Goal: Transaction & Acquisition: Purchase product/service

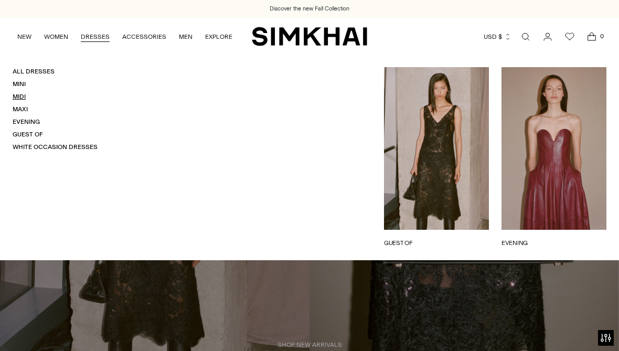
click at [17, 99] on link "Midi" at bounding box center [19, 96] width 13 height 7
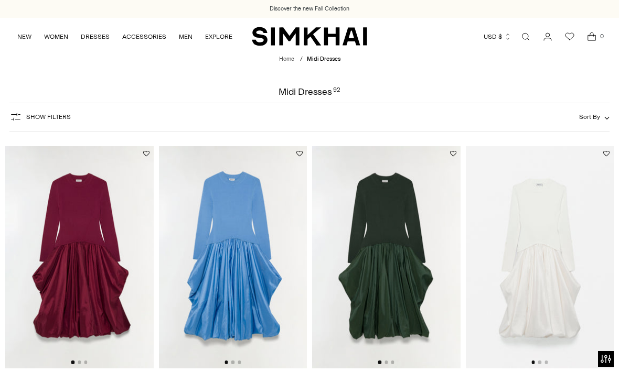
click at [544, 41] on icon "Go to the account page" at bounding box center [547, 36] width 15 height 10
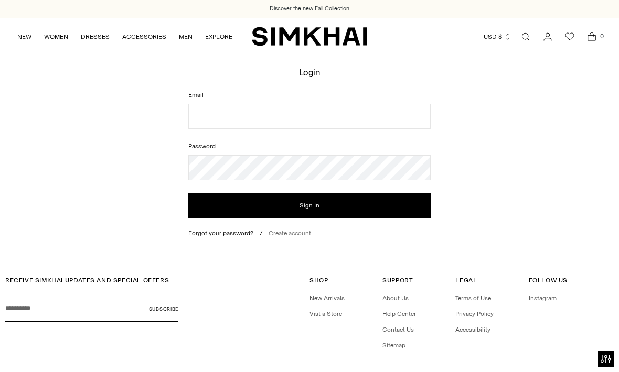
click at [285, 236] on link "Create account" at bounding box center [289, 233] width 42 height 7
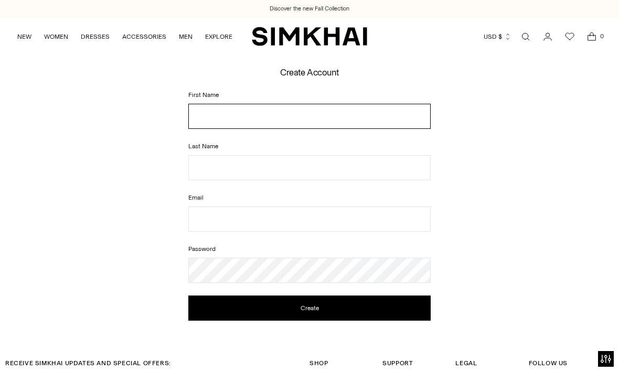
click at [214, 115] on input "First Name" at bounding box center [309, 116] width 242 height 25
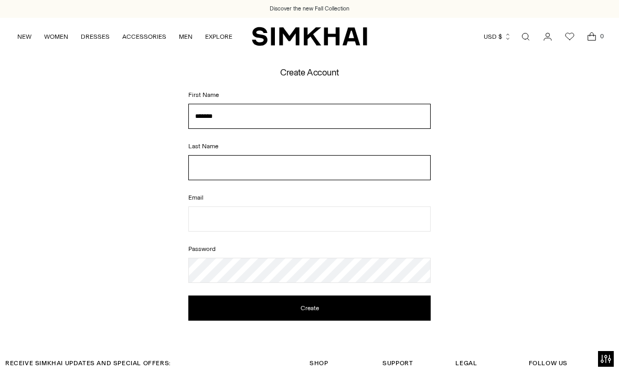
type input "*******"
click at [222, 167] on input "Last Name" at bounding box center [309, 167] width 242 height 25
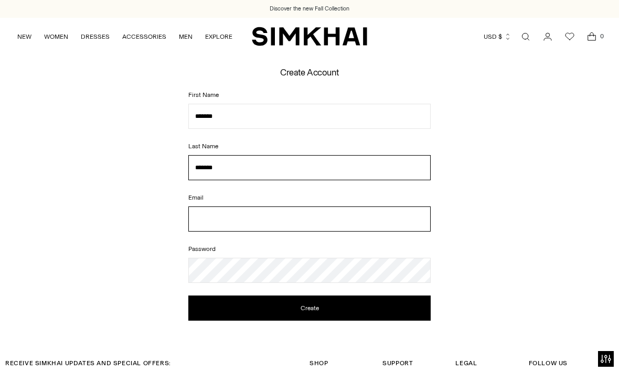
type input "*******"
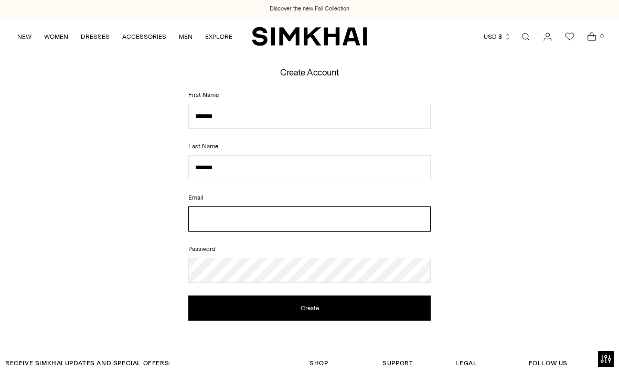
click at [221, 216] on input "Email" at bounding box center [309, 219] width 242 height 25
type input "**********"
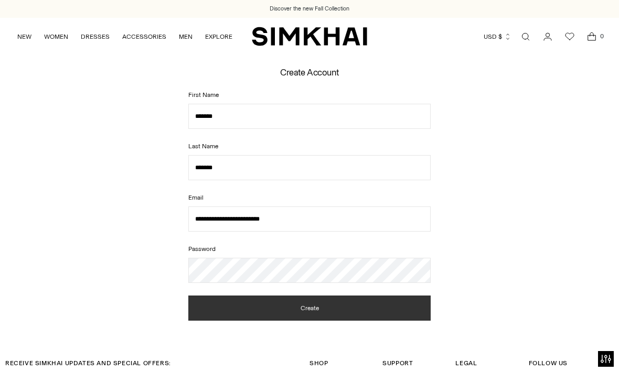
click at [310, 305] on button "Create" at bounding box center [309, 308] width 242 height 25
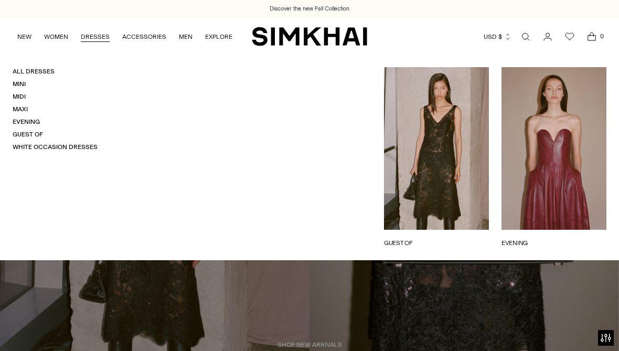
click at [82, 44] on link "DRESSES" at bounding box center [95, 36] width 29 height 23
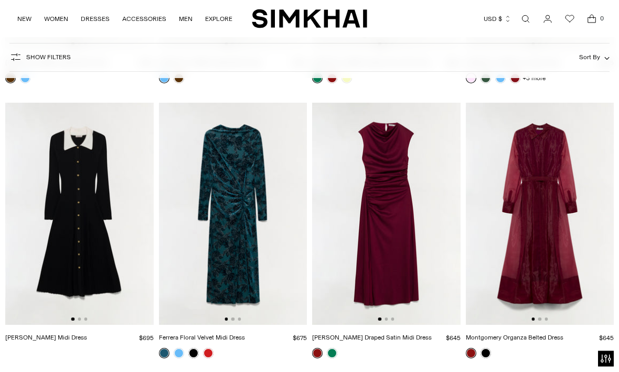
scroll to position [5808, 0]
click at [333, 348] on link at bounding box center [332, 353] width 10 height 10
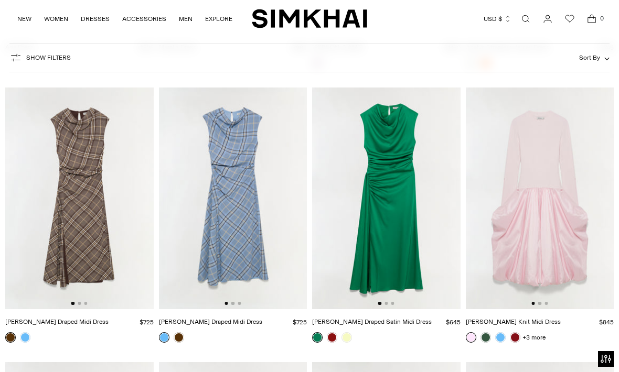
scroll to position [5548, 0]
click at [62, 243] on img at bounding box center [79, 199] width 148 height 222
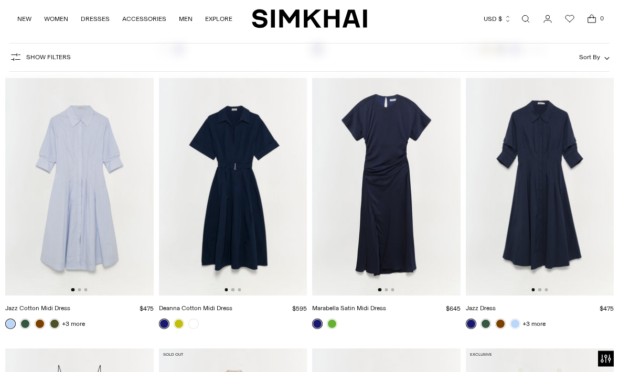
scroll to position [4473, 0]
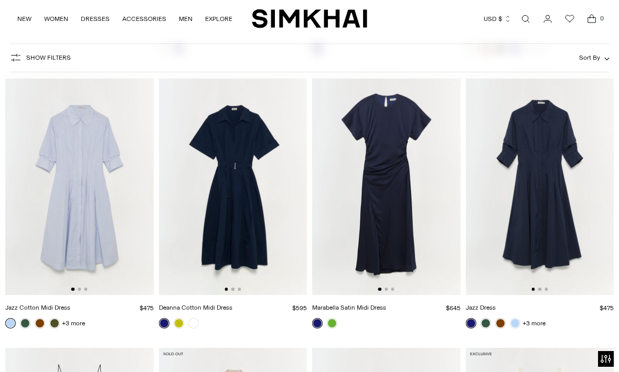
click at [384, 220] on img at bounding box center [386, 184] width 148 height 222
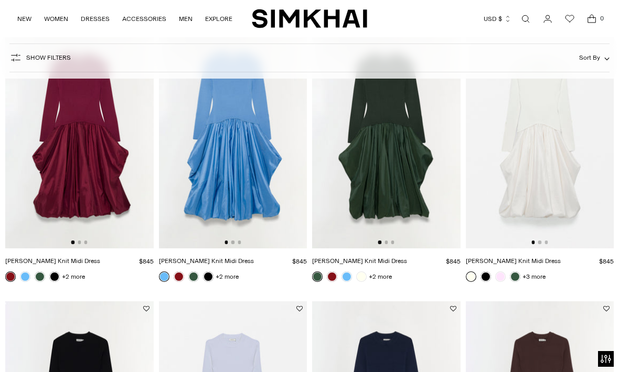
scroll to position [0, 0]
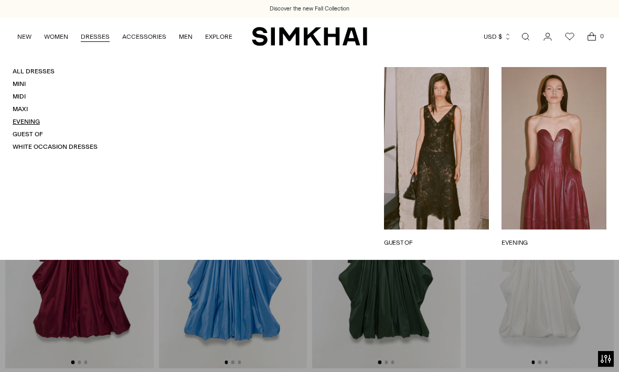
click at [19, 118] on link "Evening" at bounding box center [26, 121] width 27 height 7
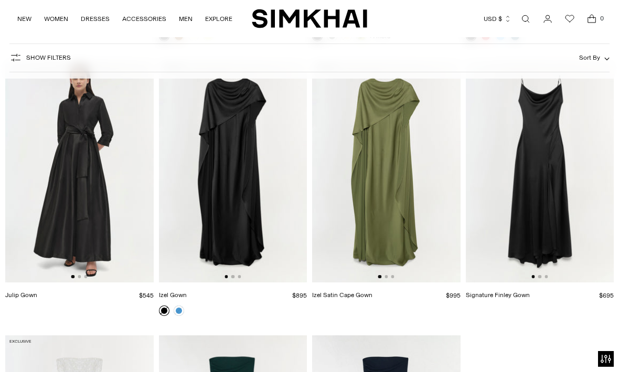
scroll to position [2551, 0]
